Goal: Information Seeking & Learning: Learn about a topic

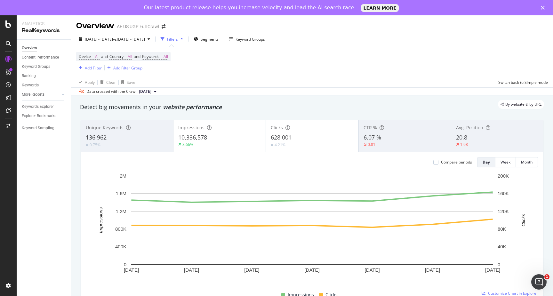
click at [152, 25] on div "AE US UGP Full Crawl" at bounding box center [138, 26] width 42 height 6
click at [151, 45] on div "[DATE] - [DATE] vs [DATE] - [DATE] Filters Segments Keyword Groups" at bounding box center [312, 40] width 482 height 13
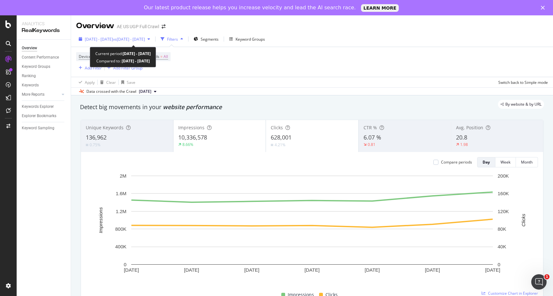
click at [149, 42] on div "[DATE] - [DATE] vs [DATE] - [DATE]" at bounding box center [114, 39] width 76 height 10
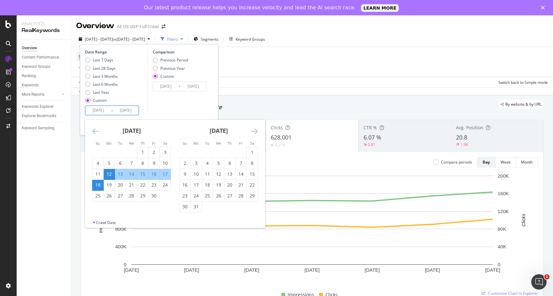
click at [104, 110] on input "[DATE]" at bounding box center [98, 110] width 26 height 9
click at [256, 133] on icon "Move forward to switch to the next month." at bounding box center [254, 131] width 7 height 8
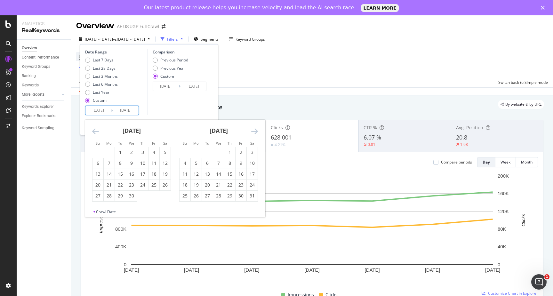
click at [256, 133] on icon "Move forward to switch to the next month." at bounding box center [254, 131] width 7 height 8
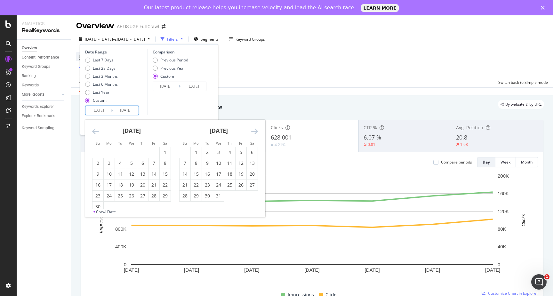
click at [256, 133] on icon "Move forward to switch to the next month." at bounding box center [254, 131] width 7 height 8
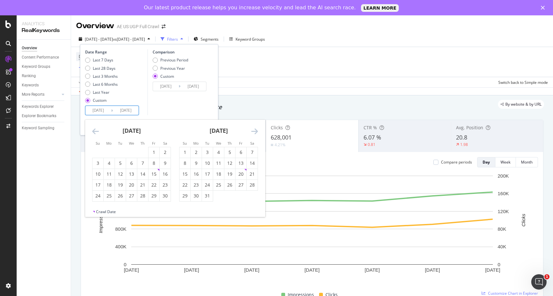
click at [256, 133] on icon "Move forward to switch to the next month." at bounding box center [254, 131] width 7 height 8
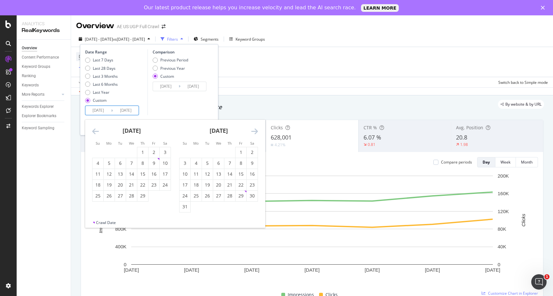
click at [256, 133] on icon "Move forward to switch to the next month." at bounding box center [254, 131] width 7 height 8
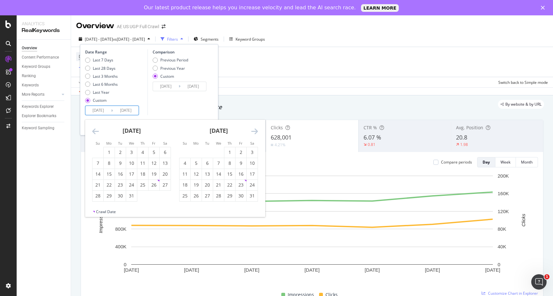
click at [256, 133] on icon "Move forward to switch to the next month." at bounding box center [254, 131] width 7 height 8
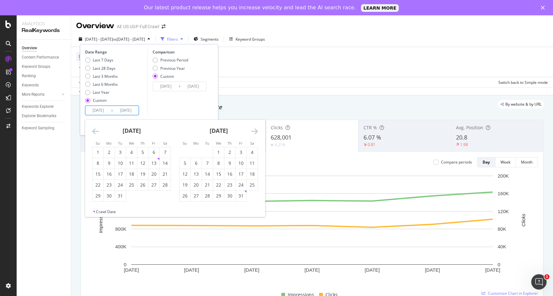
click at [256, 133] on icon "Move forward to switch to the next month." at bounding box center [254, 131] width 7 height 8
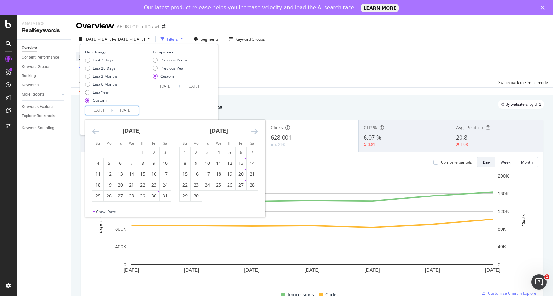
click at [256, 133] on icon "Move forward to switch to the next month." at bounding box center [254, 131] width 7 height 8
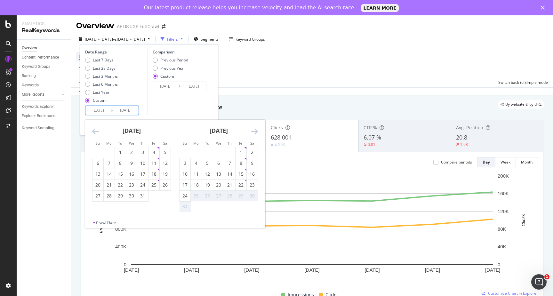
click at [256, 133] on icon "Move forward to switch to the next month." at bounding box center [254, 131] width 7 height 8
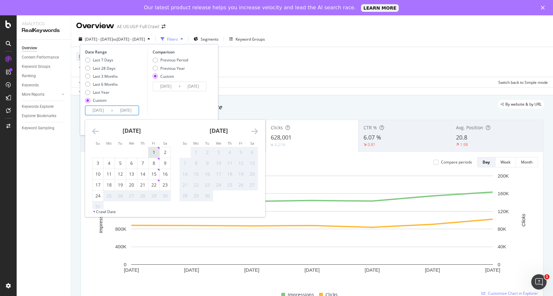
click at [151, 150] on div "1" at bounding box center [153, 152] width 11 height 6
type input "[DATE]"
click at [164, 187] on div "23" at bounding box center [165, 185] width 11 height 6
type input "[DATE]"
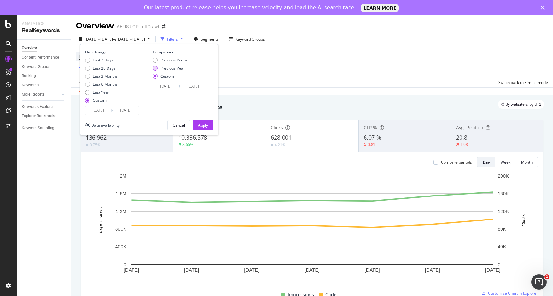
click at [171, 69] on div "Previous Year" at bounding box center [172, 68] width 25 height 5
type input "[DATE]"
click at [202, 126] on div "Apply" at bounding box center [203, 125] width 10 height 5
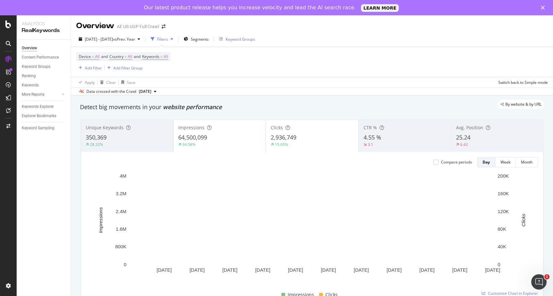
click at [249, 39] on div "Keyword Groups" at bounding box center [240, 38] width 29 height 5
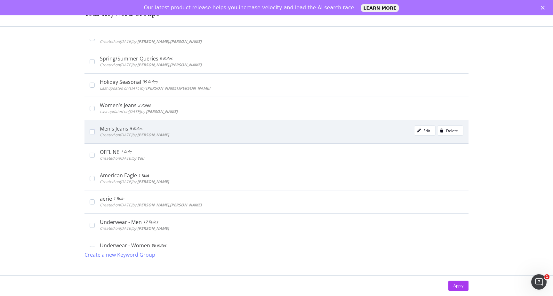
scroll to position [64, 0]
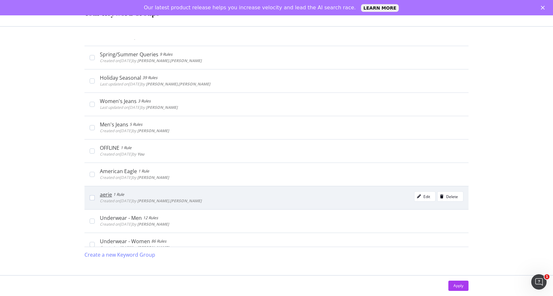
click at [92, 200] on div "aerie 1 Rule Created on [DATE] by [PERSON_NAME].[PERSON_NAME] Edit Delete" at bounding box center [276, 197] width 384 height 23
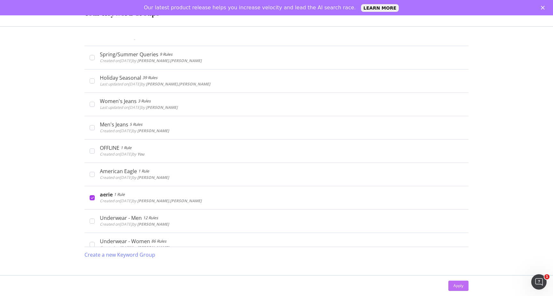
click at [455, 286] on div "Apply" at bounding box center [458, 285] width 10 height 5
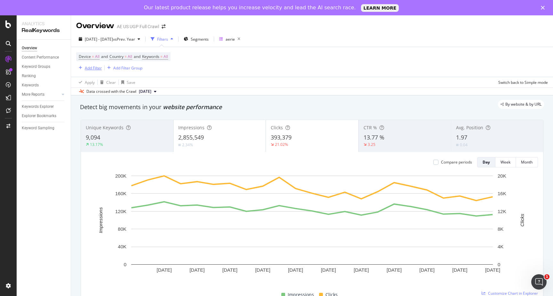
click at [98, 69] on div "Add Filter" at bounding box center [93, 67] width 17 height 5
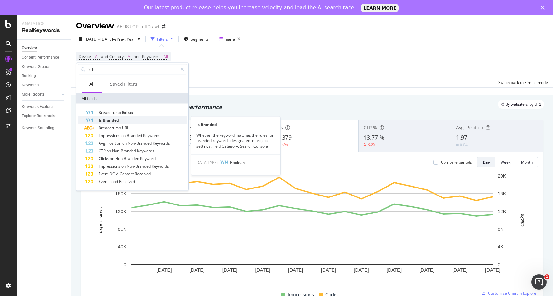
type input "is br"
click at [121, 122] on div "Is Branded" at bounding box center [136, 120] width 102 height 8
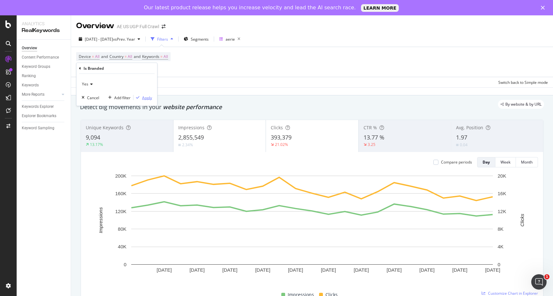
click at [151, 98] on div "Apply" at bounding box center [147, 97] width 10 height 5
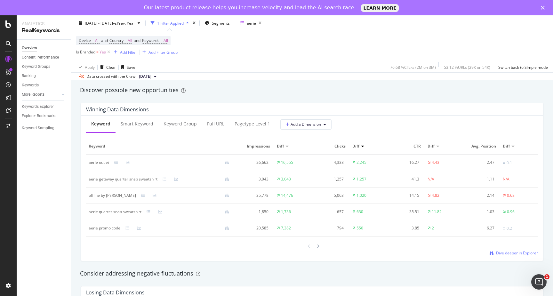
scroll to position [554, 0]
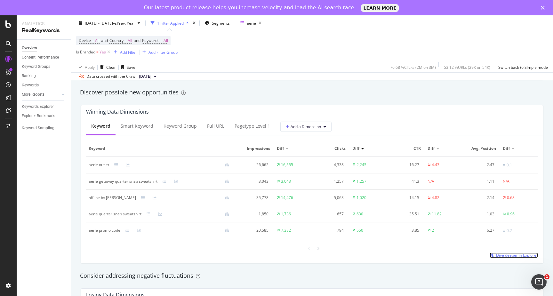
click at [503, 257] on span "Dive deeper in Explorer" at bounding box center [517, 254] width 42 height 5
click at [264, 24] on icon "button" at bounding box center [260, 23] width 8 height 9
click at [108, 53] on icon at bounding box center [108, 52] width 5 height 6
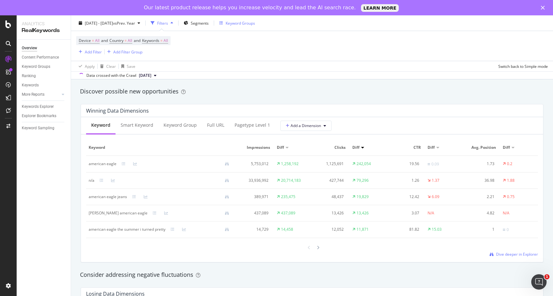
scroll to position [553, 0]
click at [92, 53] on div "Add Filter" at bounding box center [93, 51] width 17 height 5
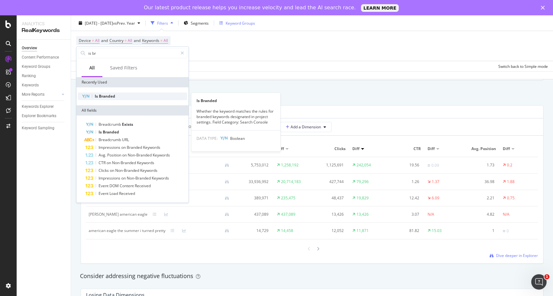
click at [113, 97] on span "Branded" at bounding box center [107, 95] width 16 height 5
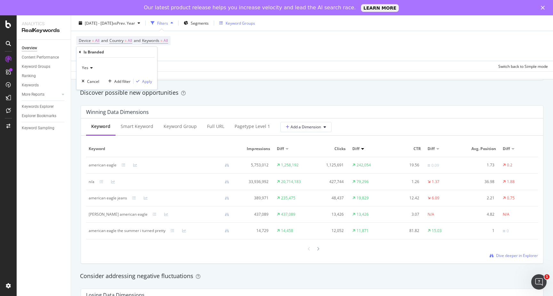
click at [94, 67] on div "Yes" at bounding box center [117, 68] width 70 height 10
click at [119, 92] on div "No" at bounding box center [117, 89] width 68 height 8
click at [146, 82] on div "Apply" at bounding box center [147, 81] width 10 height 5
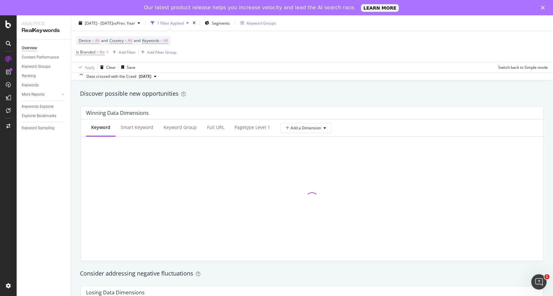
scroll to position [554, 0]
click at [124, 51] on div "Add Filter" at bounding box center [127, 51] width 17 height 5
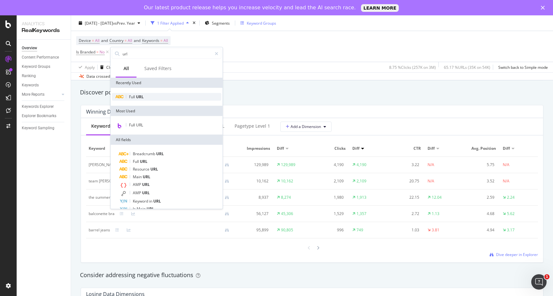
type input "url"
click at [139, 96] on span "URL" at bounding box center [140, 96] width 8 height 5
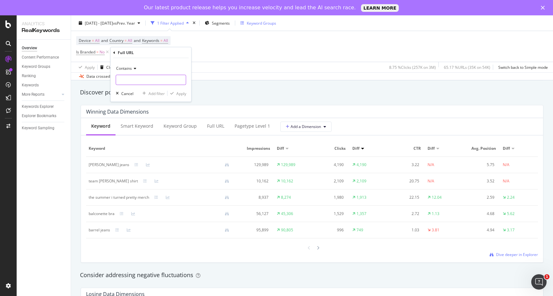
click at [132, 77] on input "text" at bounding box center [151, 80] width 70 height 10
type input "aerie"
click at [179, 93] on div "Apply" at bounding box center [181, 93] width 10 height 5
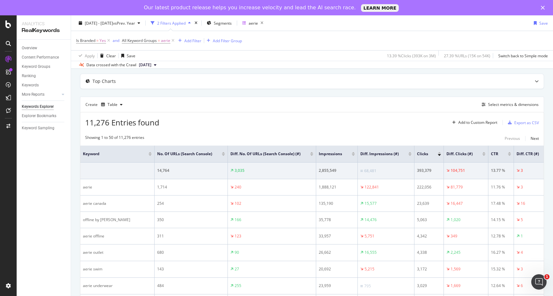
scroll to position [32, 0]
